Goal: Check status: Check status

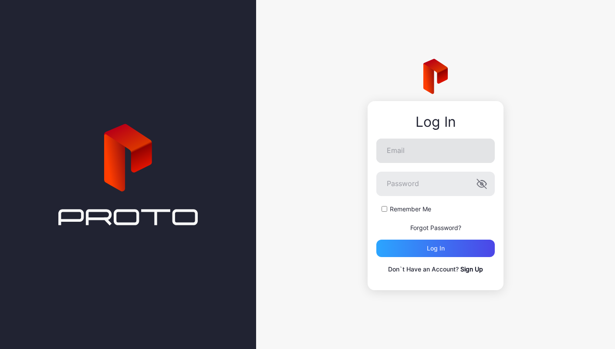
type input "**********"
click at [376, 240] on button "Log in" at bounding box center [435, 248] width 118 height 17
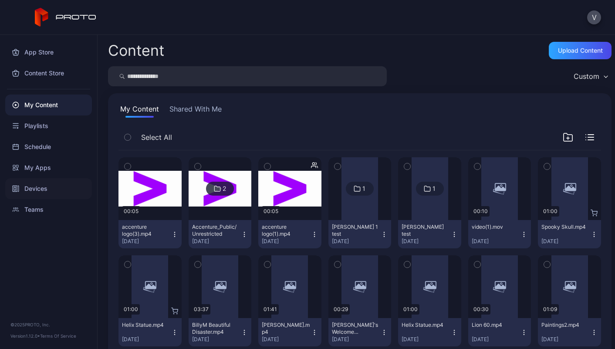
click at [38, 192] on div "Devices" at bounding box center [48, 188] width 87 height 21
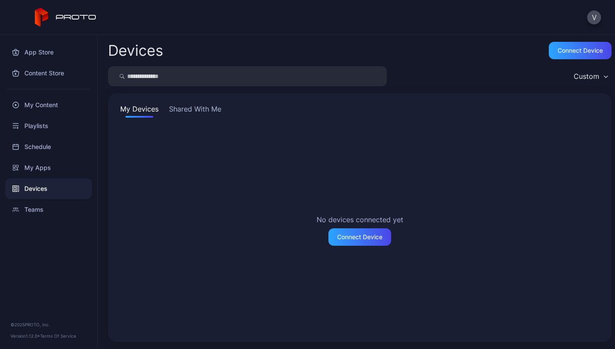
click at [187, 108] on button "Shared With Me" at bounding box center [195, 111] width 56 height 14
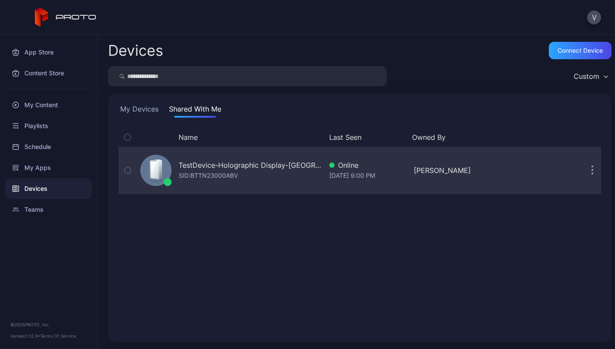
click at [206, 173] on div "SID: BTTN23000ABV" at bounding box center [208, 175] width 59 height 10
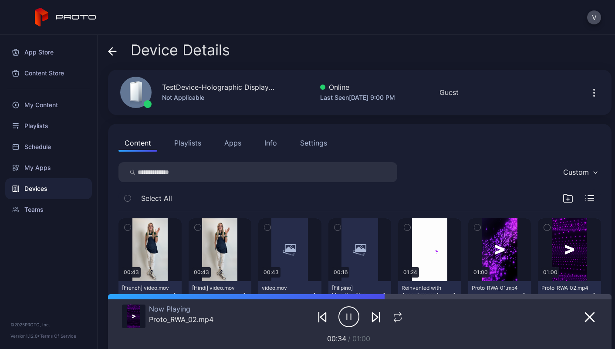
click at [589, 91] on icon "button" at bounding box center [594, 93] width 10 height 10
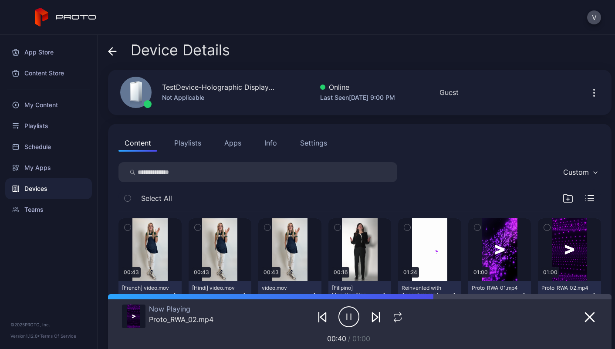
click at [264, 140] on div "Info" at bounding box center [270, 143] width 13 height 10
